Goal: Task Accomplishment & Management: Complete application form

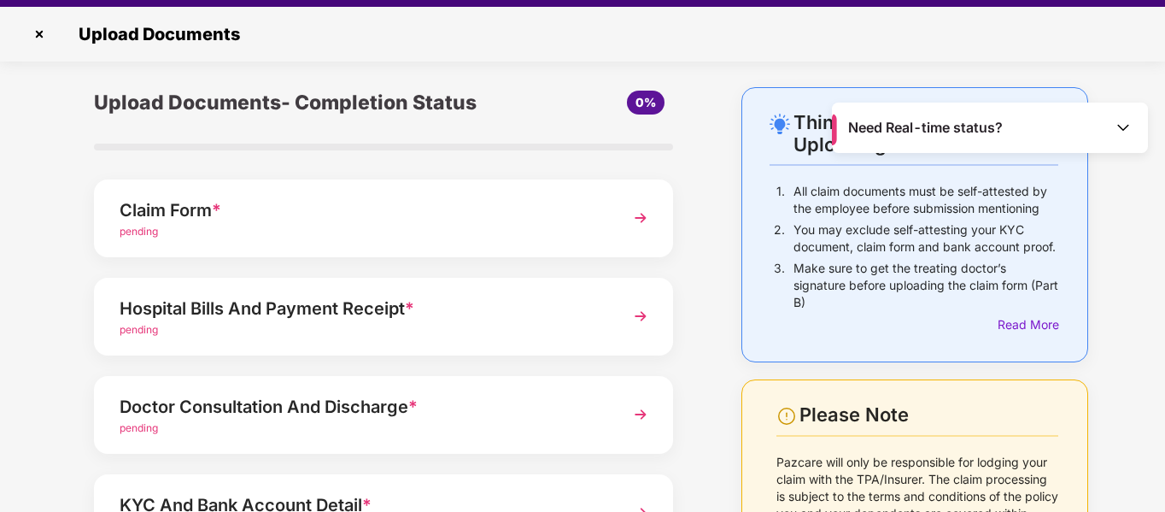
scroll to position [41, 0]
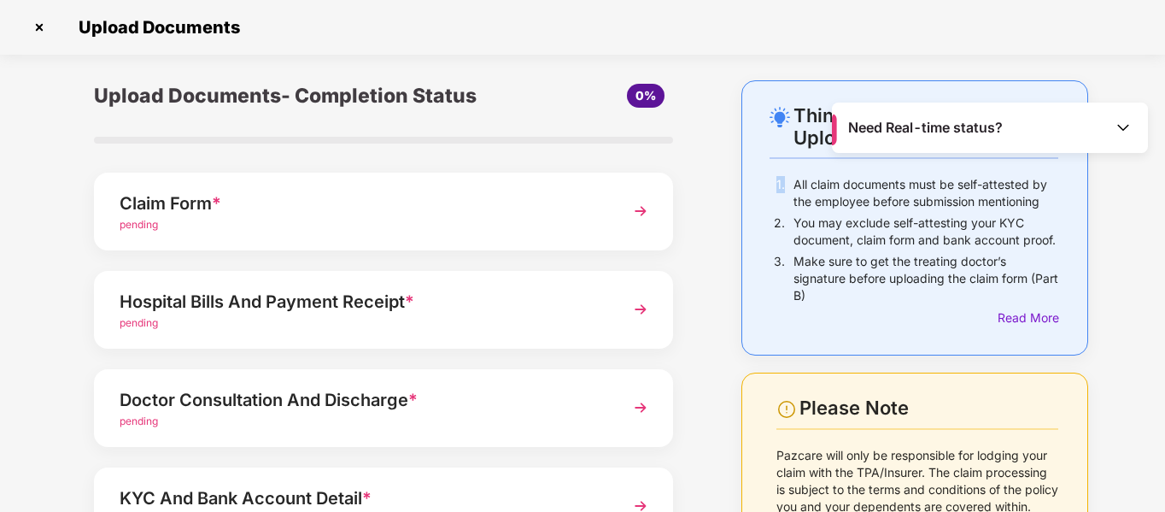
drag, startPoint x: 1158, startPoint y: 157, endPoint x: 1164, endPoint y: 193, distance: 36.4
click at [1164, 193] on div "Need Real-time status? Upload Documents Things to Note While Uploading Claim Do…" at bounding box center [582, 256] width 1165 height 512
click at [1119, 408] on div "Things to Note While Uploading Claim Documents 1. All claim documents must be s…" at bounding box center [582, 417] width 1165 height 675
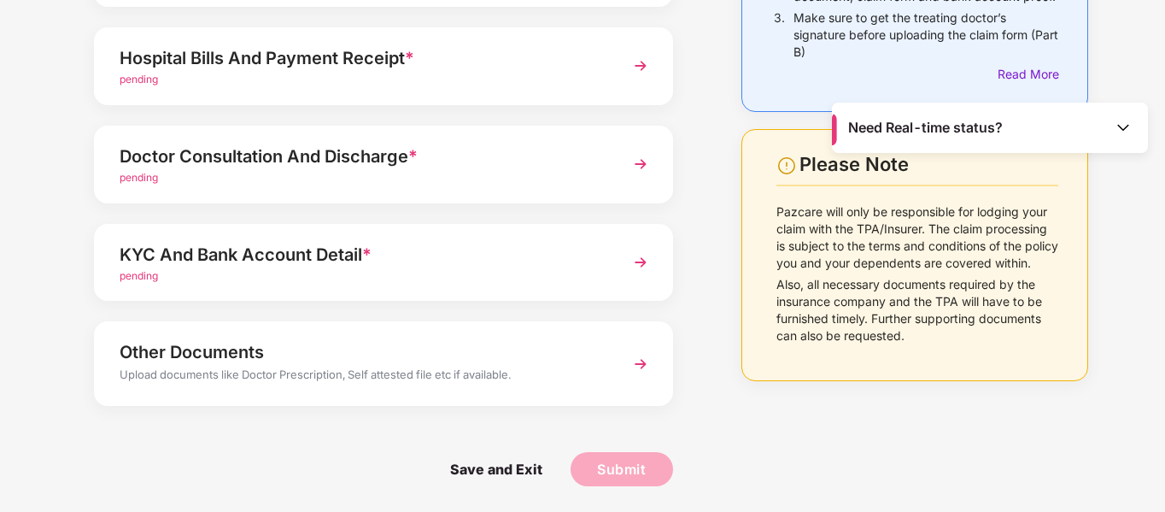
scroll to position [669, 0]
click at [625, 81] on img at bounding box center [640, 65] width 31 height 31
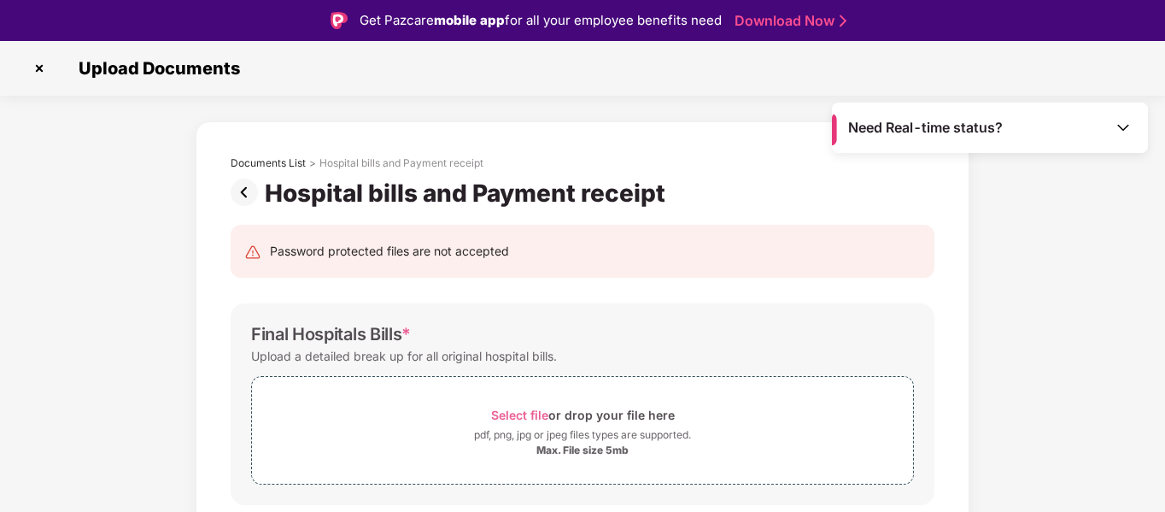
click at [38, 69] on img at bounding box center [39, 68] width 27 height 27
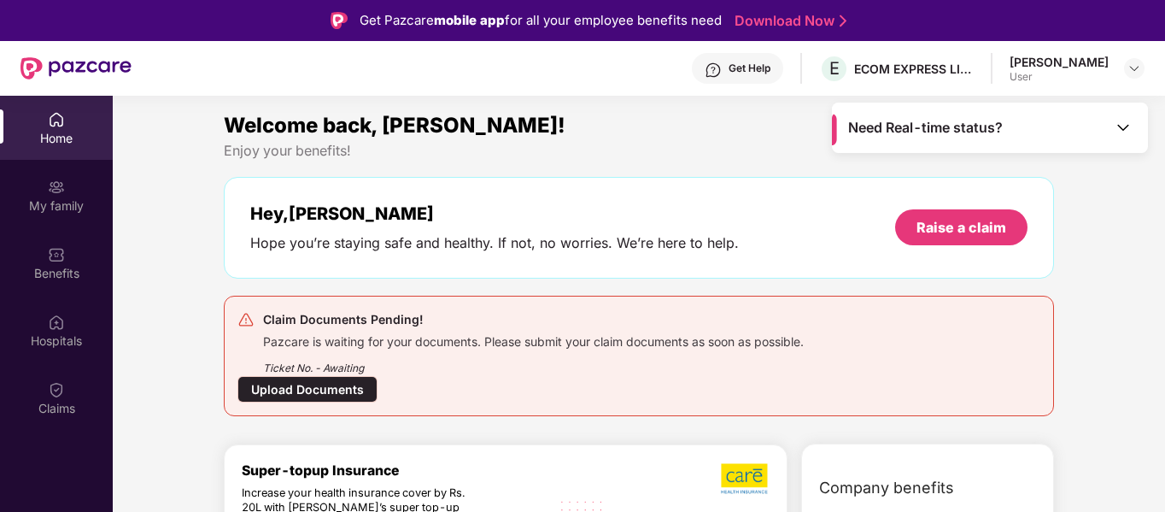
click at [238, 384] on div "Upload Documents" at bounding box center [308, 389] width 140 height 26
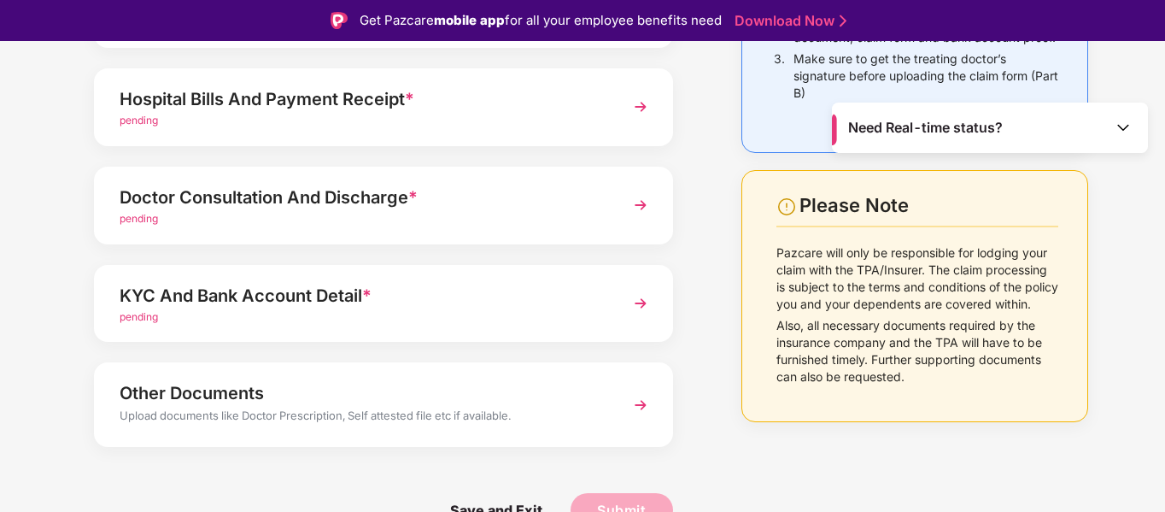
scroll to position [752, 0]
click at [625, 24] on img at bounding box center [640, 8] width 31 height 31
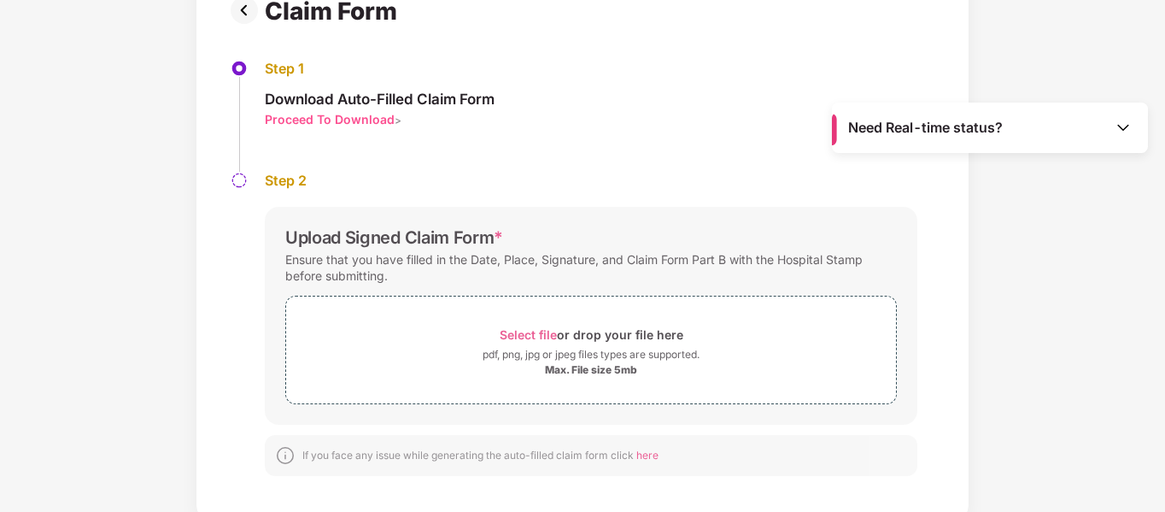
scroll to position [147, 0]
